Goal: Task Accomplishment & Management: Use online tool/utility

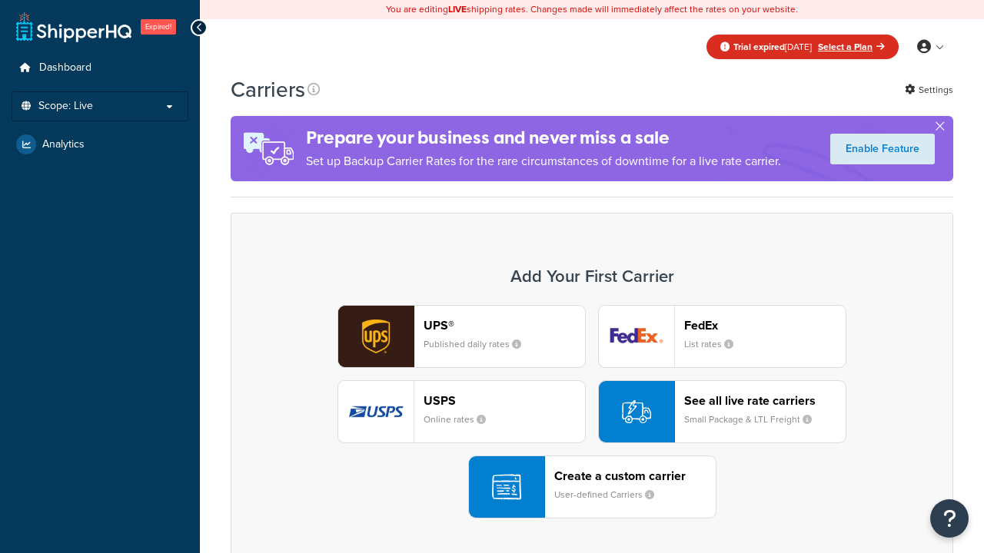
click at [592, 412] on div "UPS® Published daily rates FedEx List rates USPS Online rates See all live rate…" at bounding box center [592, 412] width 690 height 214
click at [592, 487] on div "Create a custom carrier User-defined Carriers" at bounding box center [634, 487] width 161 height 37
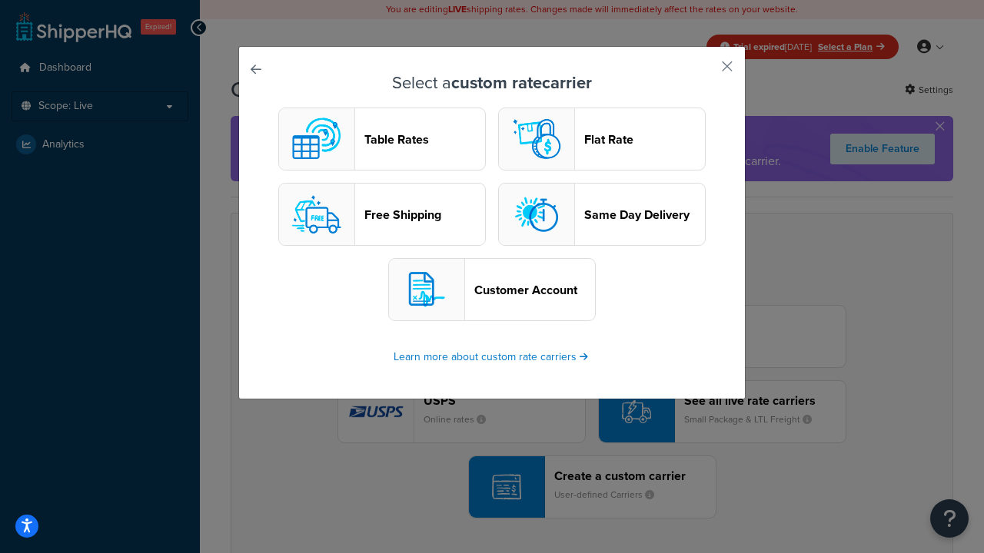
click at [382, 139] on header "Table Rates" at bounding box center [424, 139] width 121 height 15
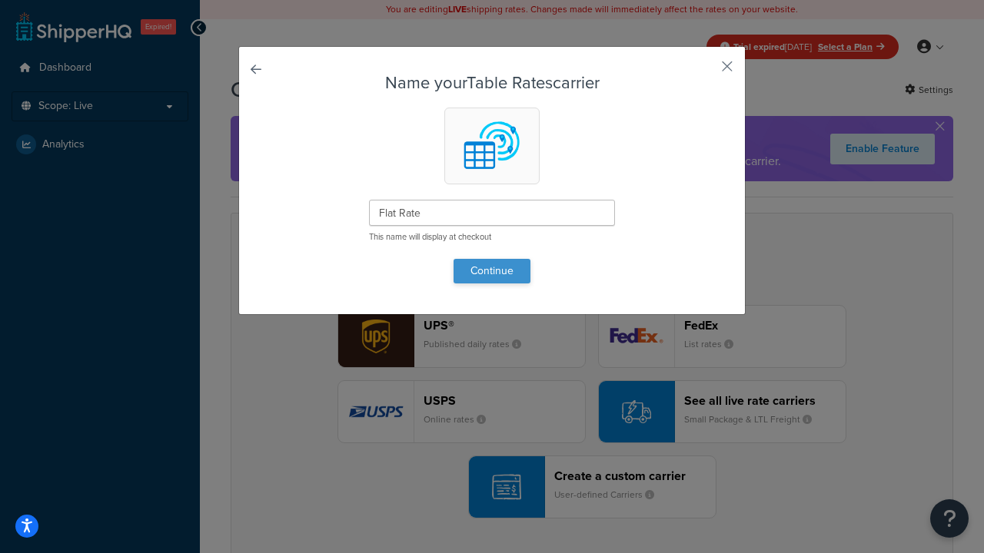
type input "Flat Rate"
click at [492, 270] on button "Continue" at bounding box center [491, 271] width 77 height 25
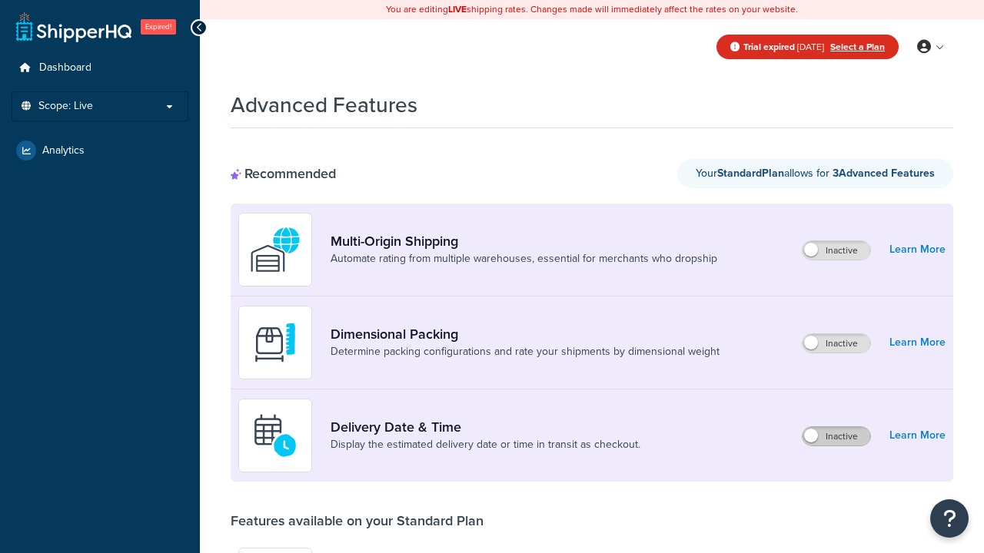
click at [836, 436] on label "Inactive" at bounding box center [836, 436] width 68 height 18
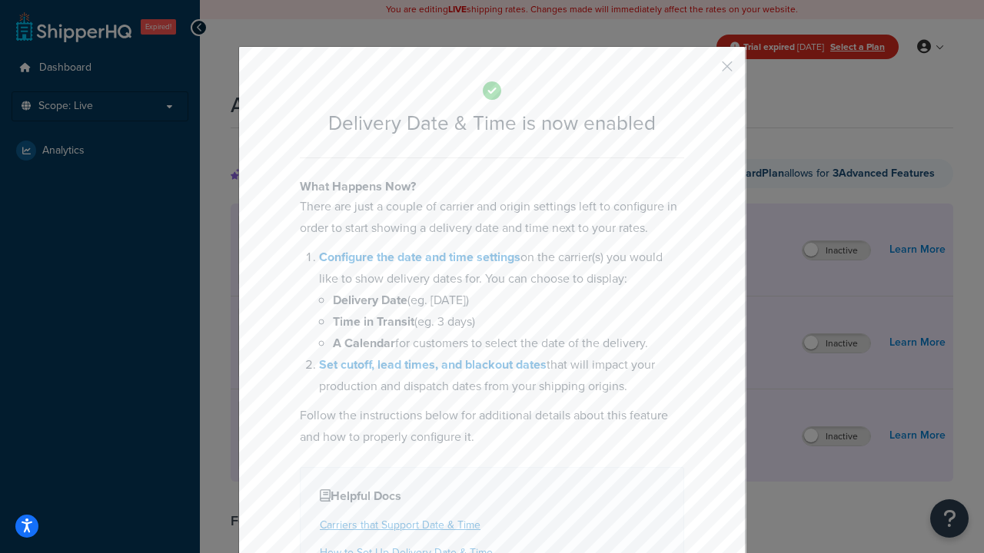
click at [704, 70] on button "button" at bounding box center [704, 72] width 4 height 4
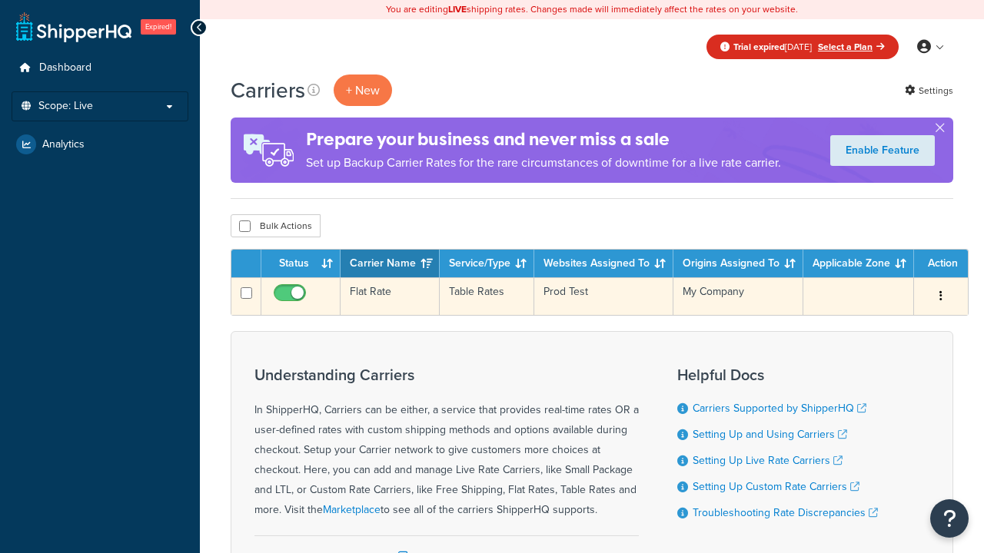
click at [390, 297] on td "Flat Rate" at bounding box center [389, 296] width 99 height 38
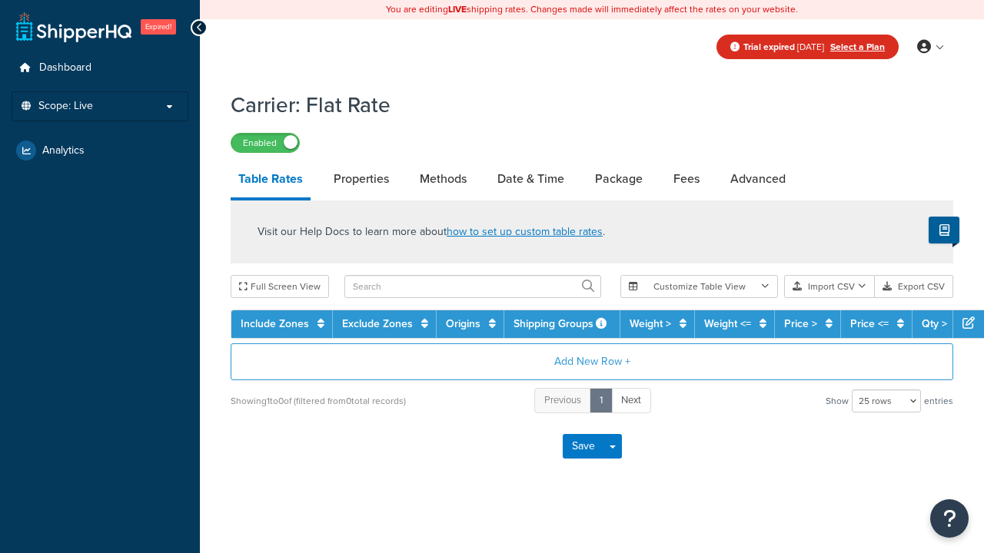
select select "25"
click at [530, 180] on link "Date & Time" at bounding box center [531, 179] width 82 height 37
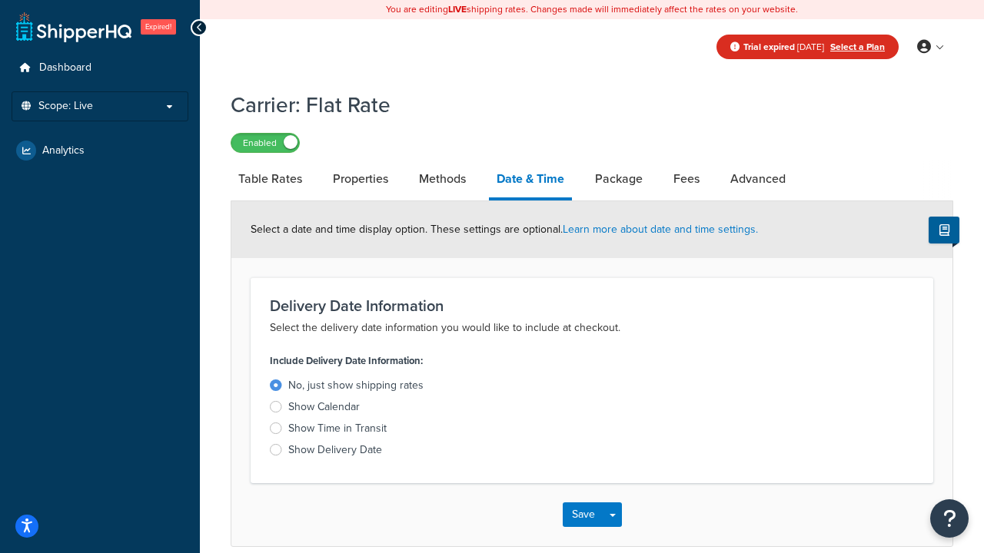
click at [324, 410] on div "Show Calendar" at bounding box center [323, 407] width 71 height 15
click at [0, 0] on input "Show Calendar" at bounding box center [0, 0] width 0 height 0
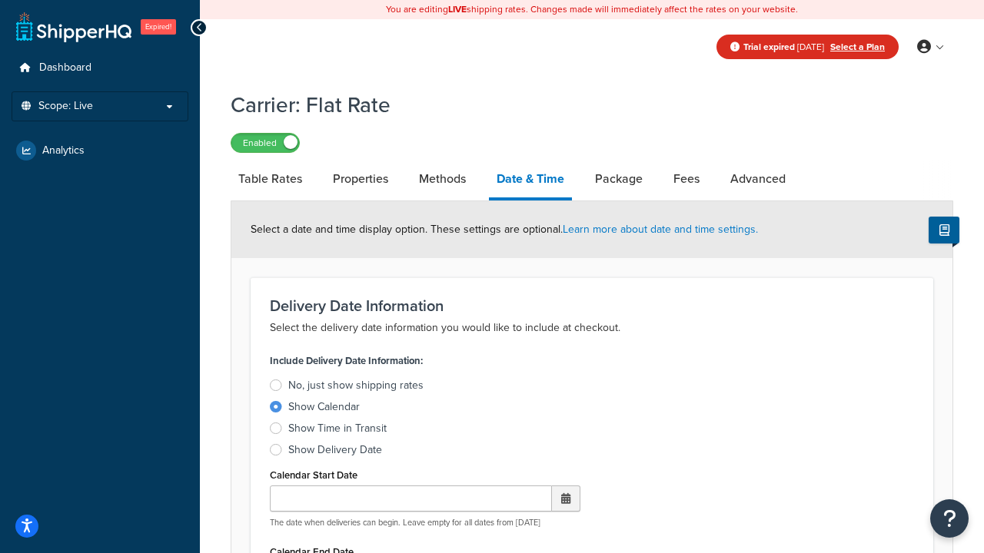
click at [324, 410] on div "Show Calendar" at bounding box center [323, 407] width 71 height 15
click at [0, 0] on input "Show Calendar" at bounding box center [0, 0] width 0 height 0
type input "07/29/2025"
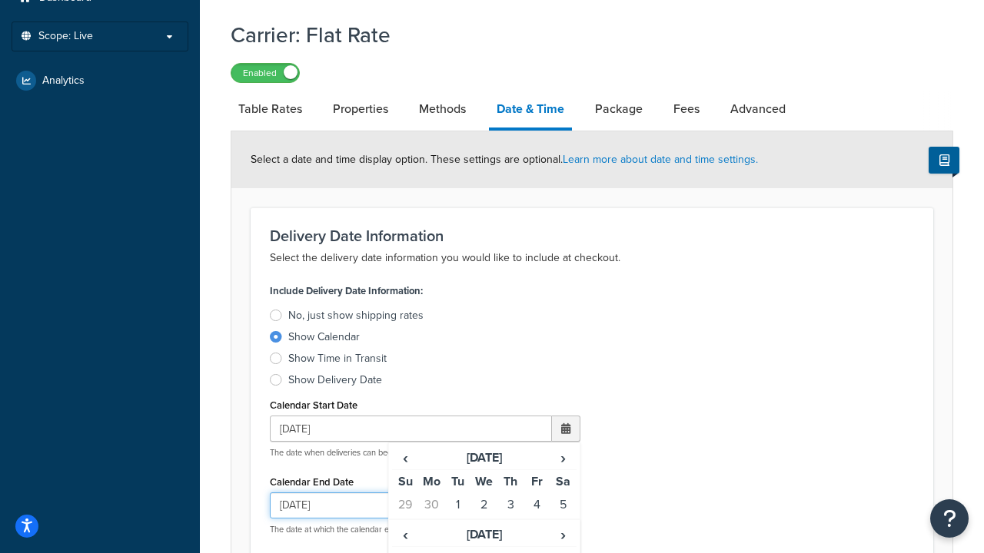
type input "07/29/2026"
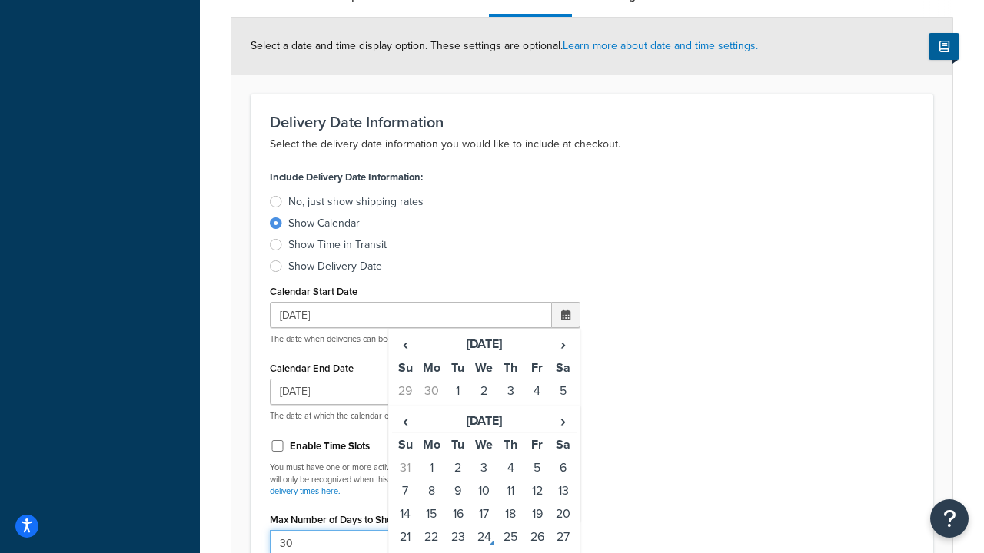
type input "30"
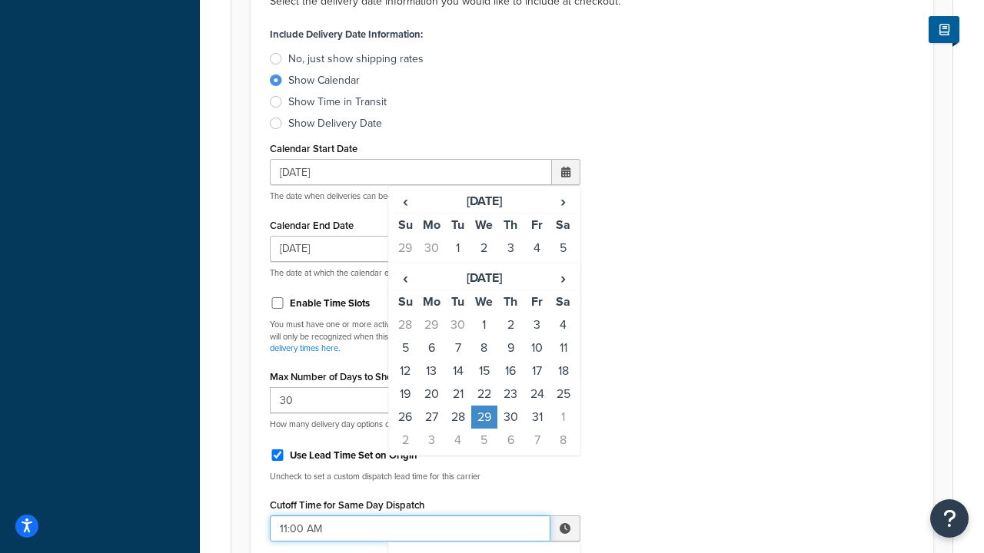
type input "11:00 AM"
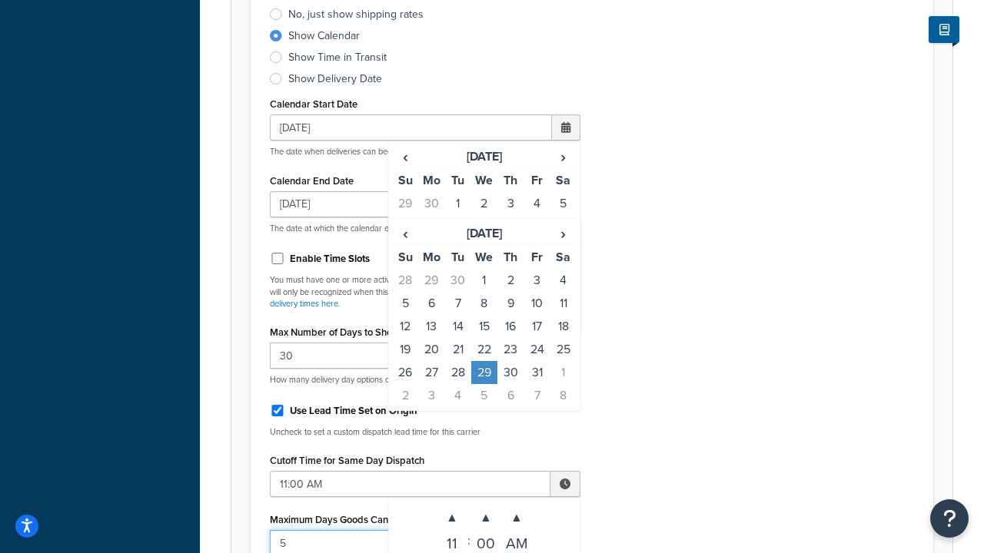
type input "5"
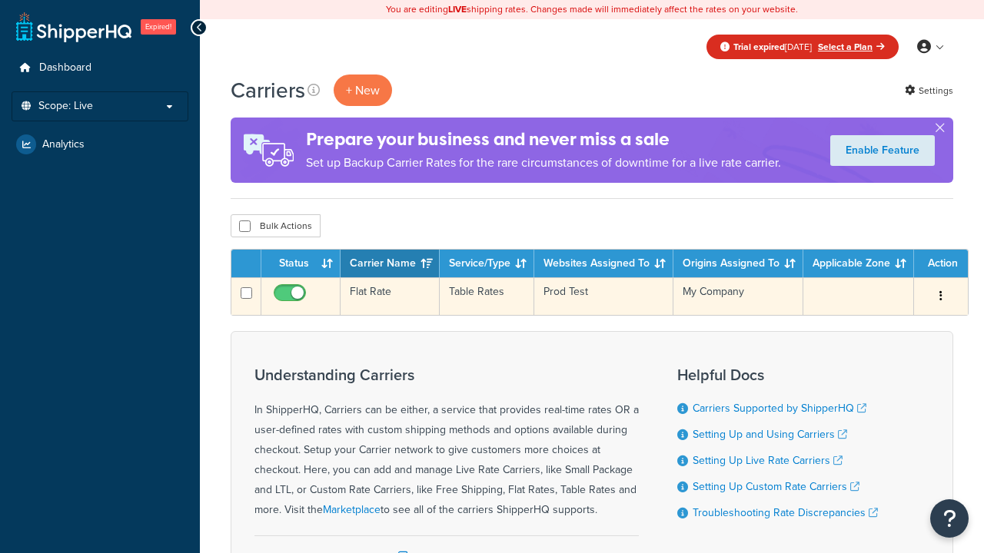
click at [390, 297] on td "Flat Rate" at bounding box center [389, 296] width 99 height 38
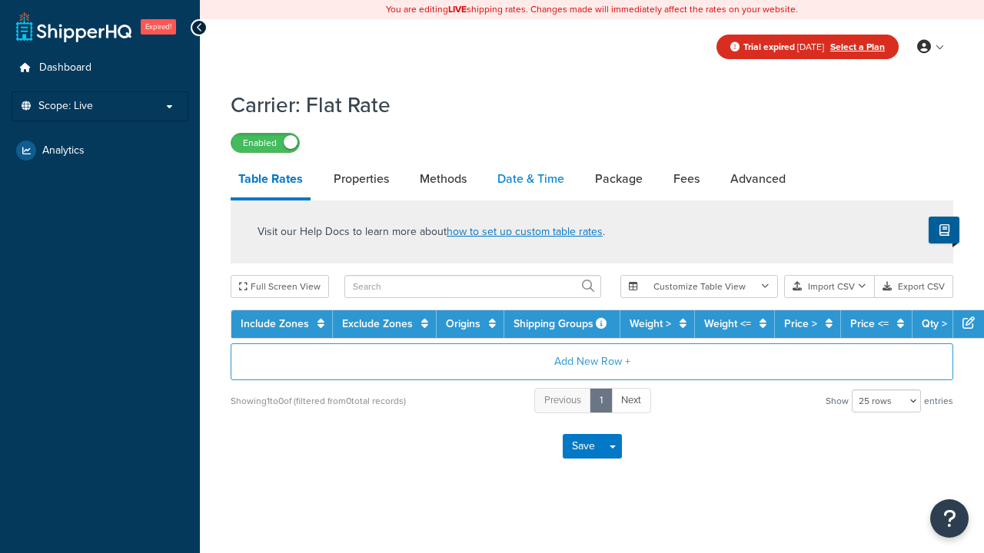
click at [530, 180] on link "Date & Time" at bounding box center [531, 179] width 82 height 37
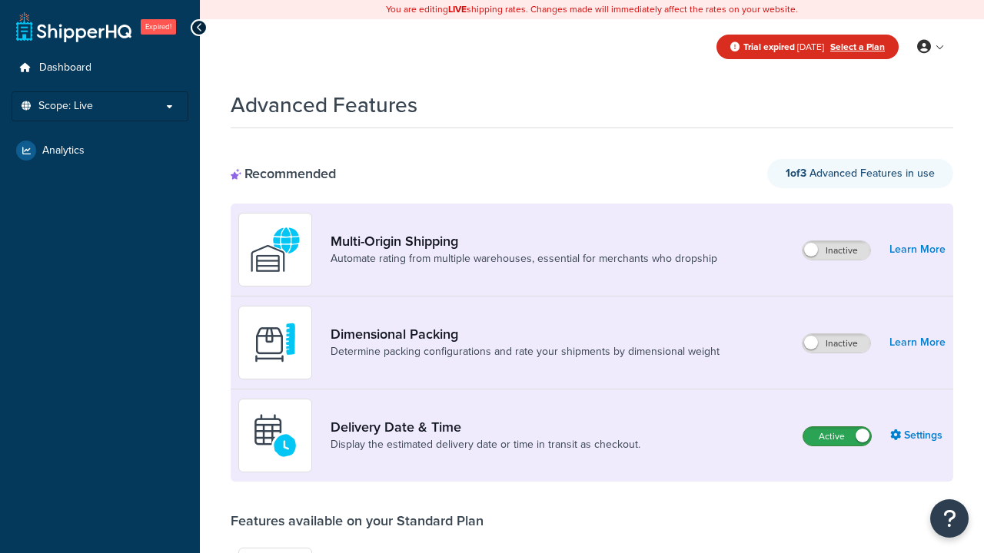
click at [837, 427] on label "Active" at bounding box center [837, 436] width 68 height 18
